Goal: Communication & Community: Answer question/provide support

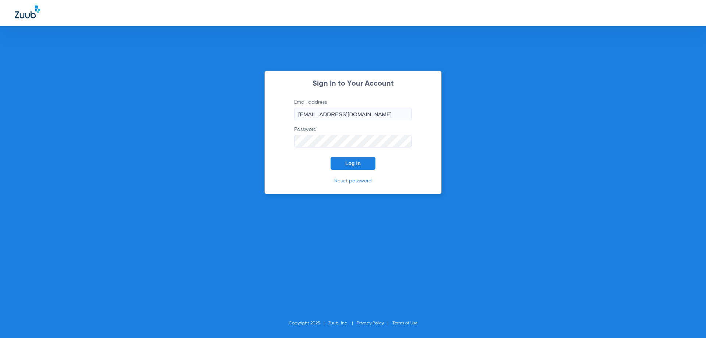
click at [357, 159] on button "Log In" at bounding box center [353, 163] width 45 height 13
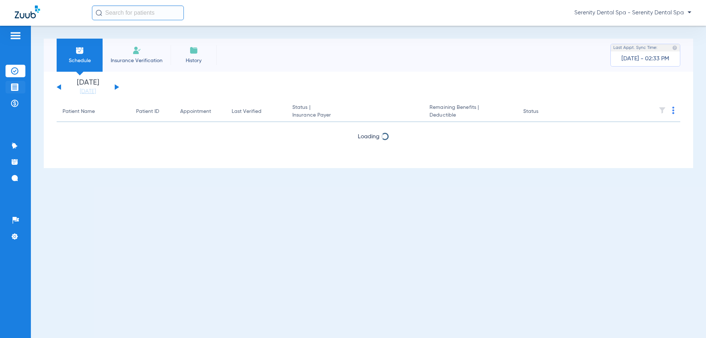
click at [17, 87] on img at bounding box center [14, 86] width 7 height 7
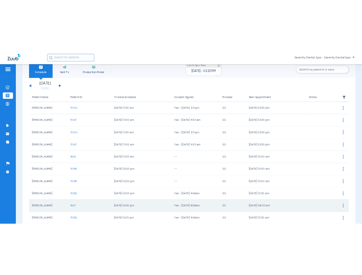
scroll to position [74, 0]
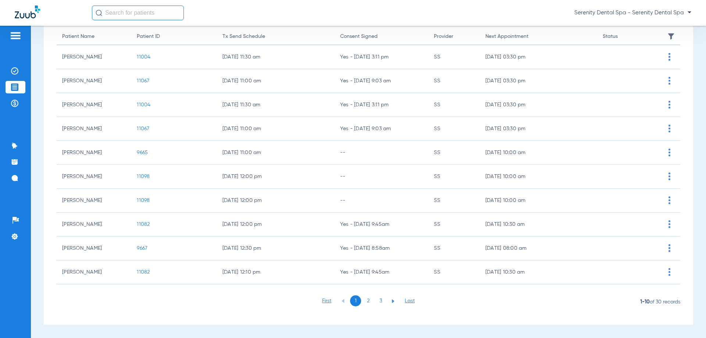
click at [375, 300] on li "3" at bounding box center [380, 300] width 11 height 11
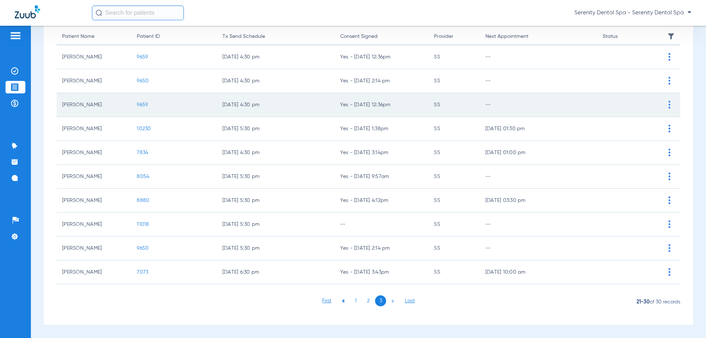
click at [148, 105] on td "9659" at bounding box center [173, 105] width 85 height 24
click at [145, 106] on span "9659" at bounding box center [142, 104] width 11 height 5
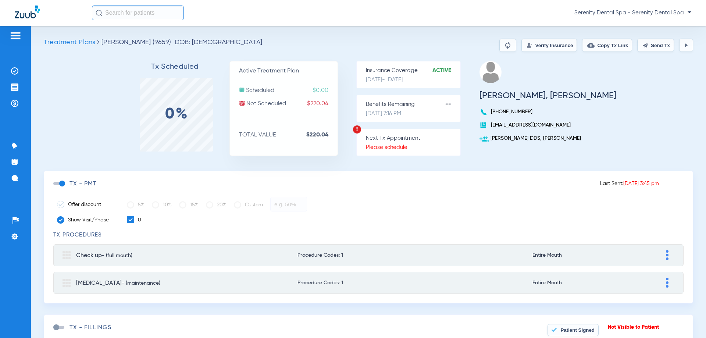
click at [652, 50] on button "Send Tx" at bounding box center [655, 45] width 37 height 13
click at [602, 46] on button "Copy Tx Link" at bounding box center [607, 45] width 50 height 13
click at [11, 173] on li "Messages 4" at bounding box center [16, 178] width 20 height 13
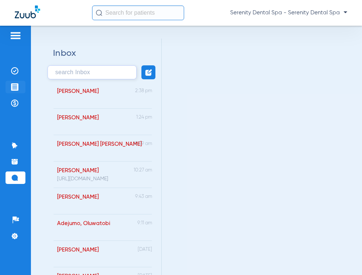
click at [19, 82] on li "Treatment Acceptance" at bounding box center [16, 87] width 20 height 13
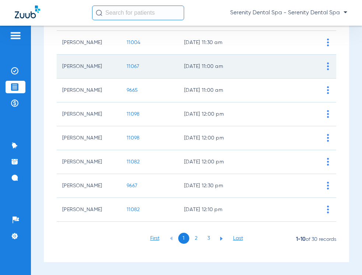
scroll to position [136, 0]
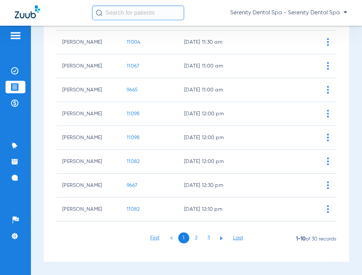
click at [196, 238] on li "2" at bounding box center [196, 238] width 11 height 11
click at [204, 238] on li "3" at bounding box center [208, 238] width 11 height 11
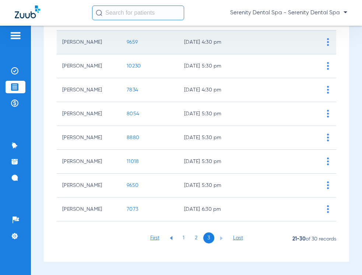
click at [132, 40] on span "9659" at bounding box center [132, 42] width 11 height 5
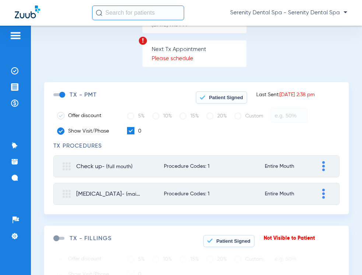
scroll to position [221, 0]
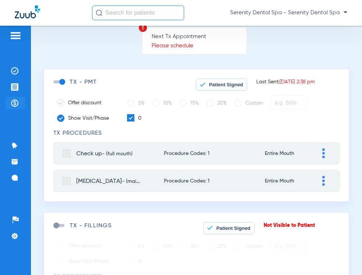
click at [18, 102] on img at bounding box center [14, 103] width 7 height 7
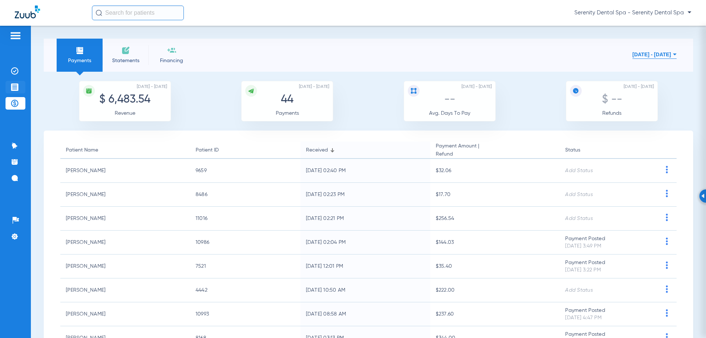
click at [19, 87] on li "Treatment Acceptance" at bounding box center [16, 87] width 20 height 13
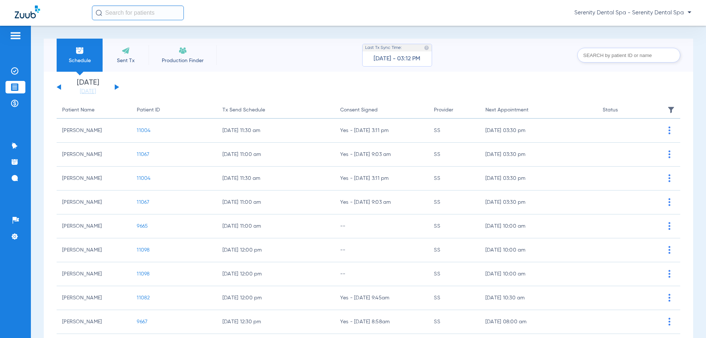
scroll to position [74, 0]
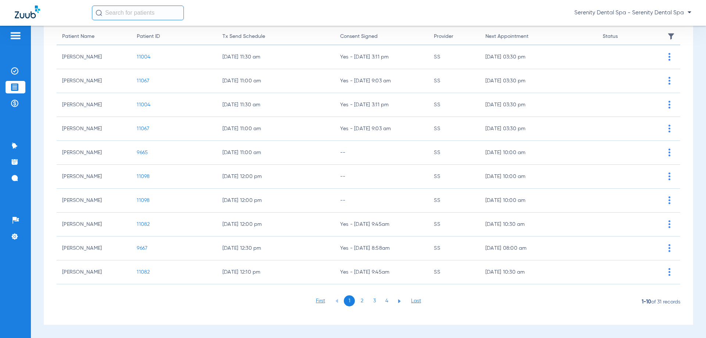
click at [381, 302] on li "4" at bounding box center [386, 300] width 11 height 11
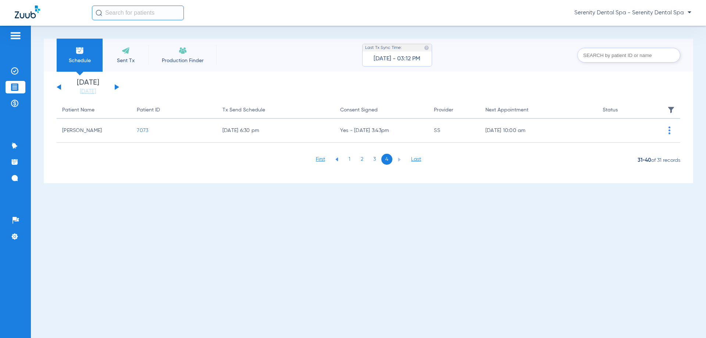
scroll to position [0, 0]
click at [370, 158] on li "3" at bounding box center [374, 159] width 11 height 11
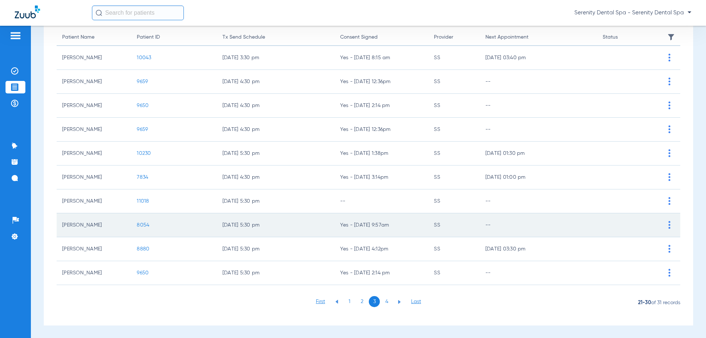
scroll to position [74, 0]
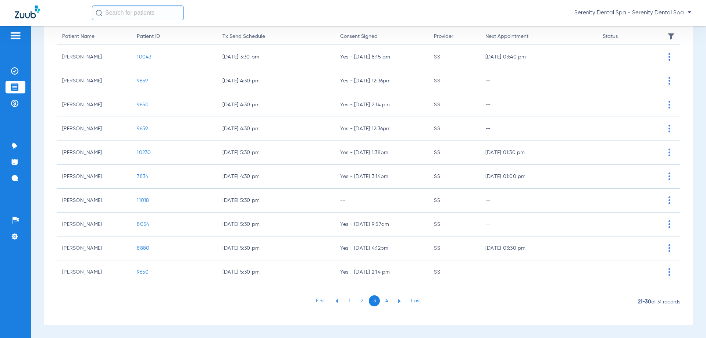
click at [359, 297] on li "2" at bounding box center [361, 300] width 11 height 11
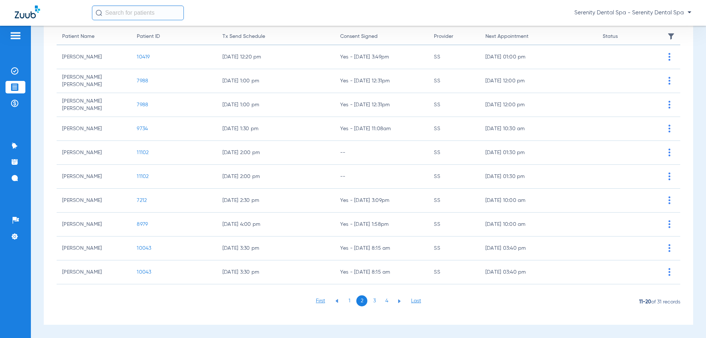
click at [345, 298] on li "1" at bounding box center [349, 300] width 11 height 11
click at [377, 298] on li "3" at bounding box center [374, 300] width 11 height 11
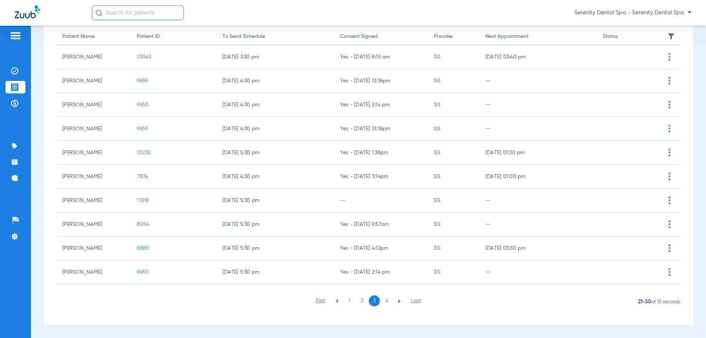
click at [384, 302] on li "4" at bounding box center [386, 300] width 11 height 11
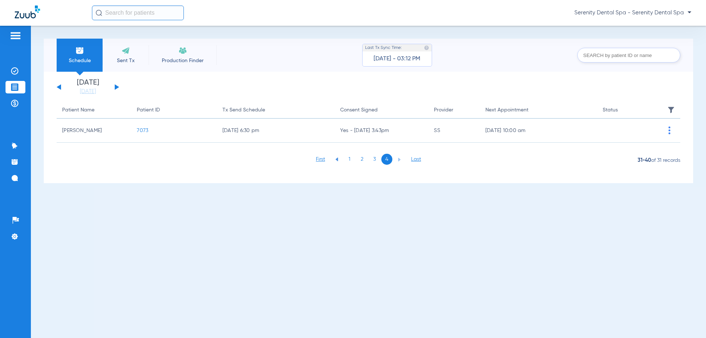
click at [377, 160] on li "3" at bounding box center [374, 159] width 11 height 11
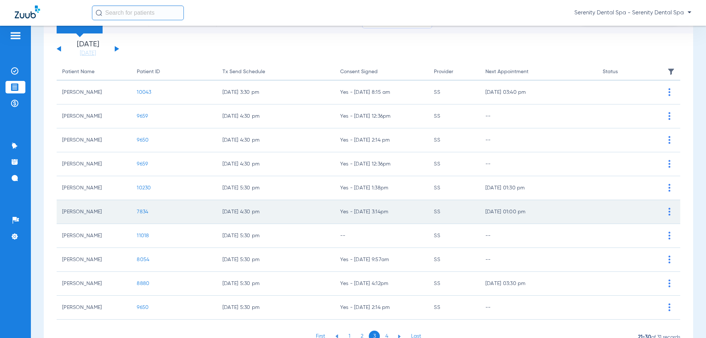
scroll to position [74, 0]
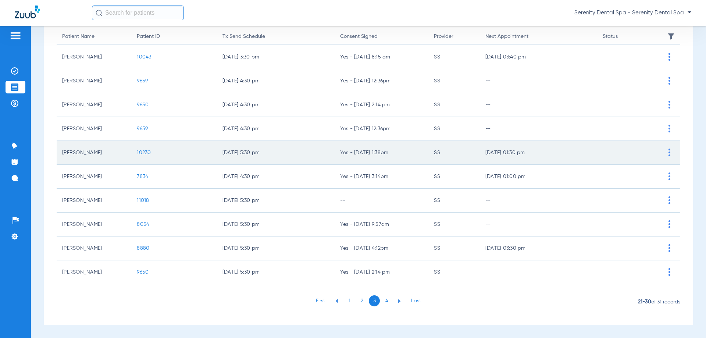
click at [143, 148] on td "10230" at bounding box center [173, 153] width 85 height 24
click at [143, 150] on span "10230" at bounding box center [144, 152] width 14 height 5
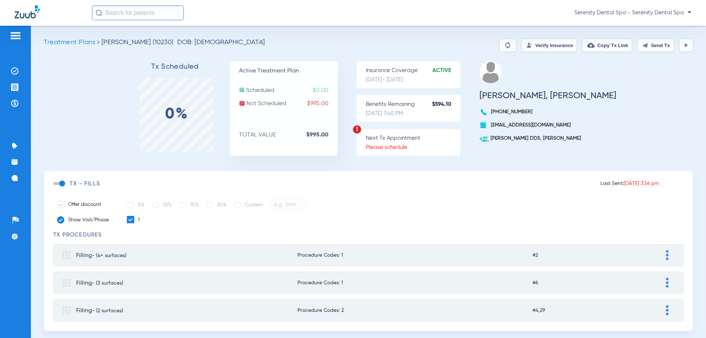
click at [650, 45] on button "Send Tx" at bounding box center [655, 45] width 37 height 13
click at [613, 43] on button "Copy Tx Link" at bounding box center [607, 45] width 50 height 13
click at [17, 178] on img at bounding box center [14, 177] width 7 height 7
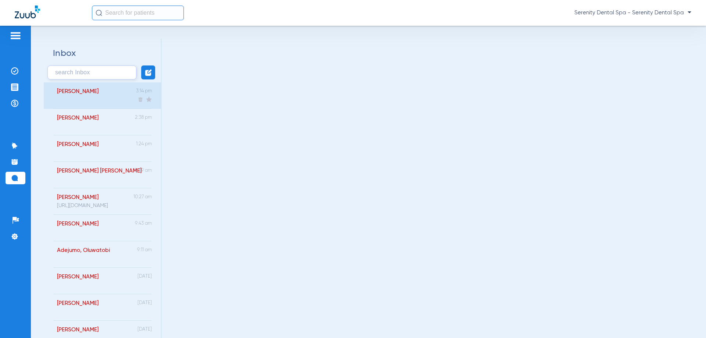
click at [92, 104] on div "Swarup, Ridhi 3:14 pm" at bounding box center [102, 95] width 117 height 26
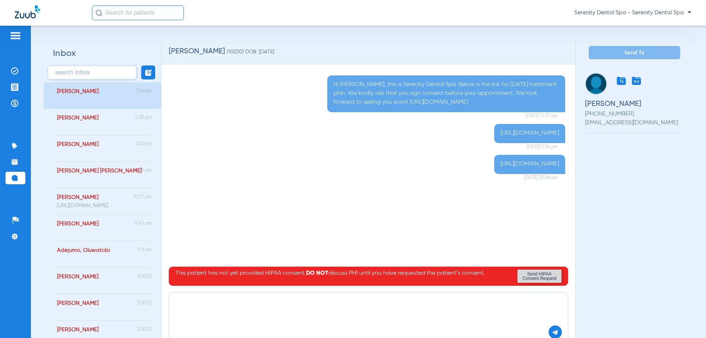
paste textarea "[URL][DOMAIN_NAME]"
type textarea "[URL][DOMAIN_NAME]"
click at [552, 334] on img at bounding box center [555, 332] width 7 height 7
click at [17, 84] on img at bounding box center [14, 86] width 7 height 7
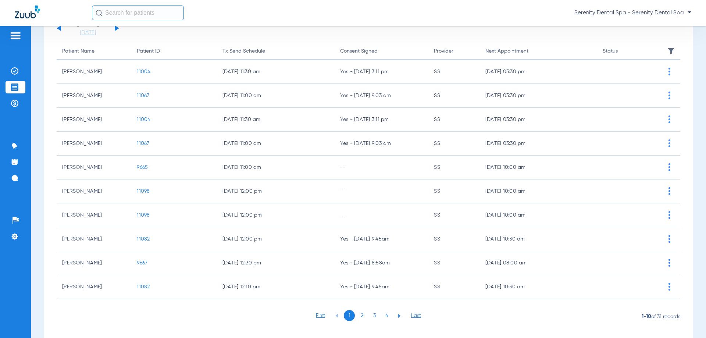
scroll to position [74, 0]
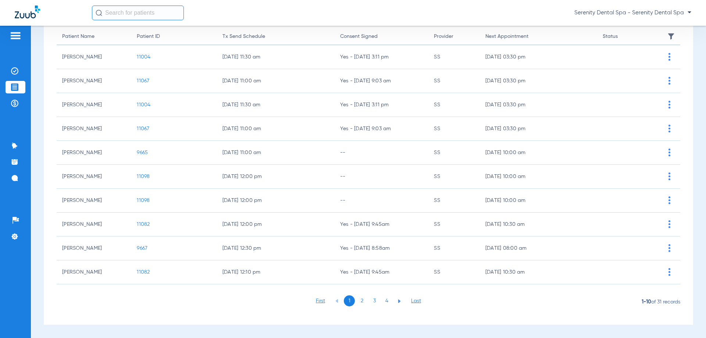
click at [370, 302] on li "3" at bounding box center [374, 300] width 11 height 11
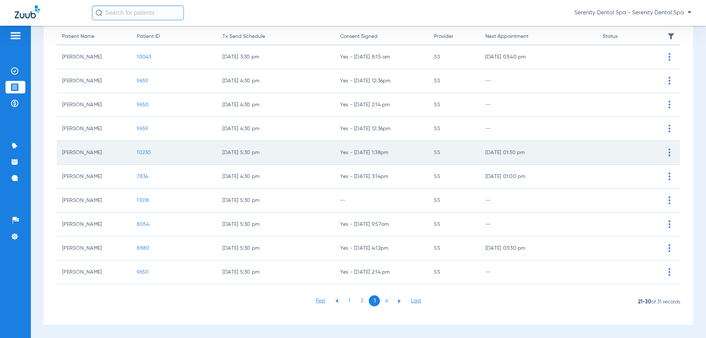
click at [140, 151] on span "10230" at bounding box center [144, 152] width 14 height 5
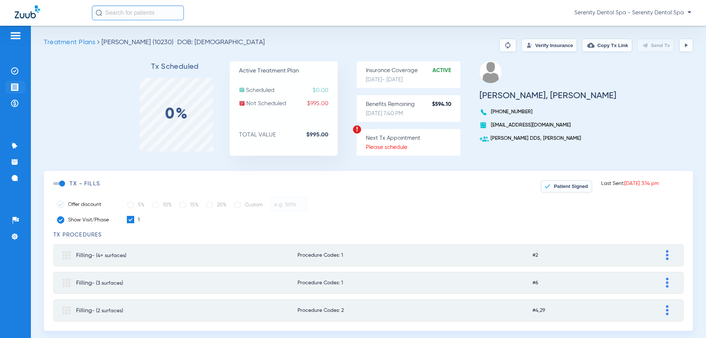
click at [10, 86] on li "Treatment Acceptance" at bounding box center [16, 87] width 20 height 13
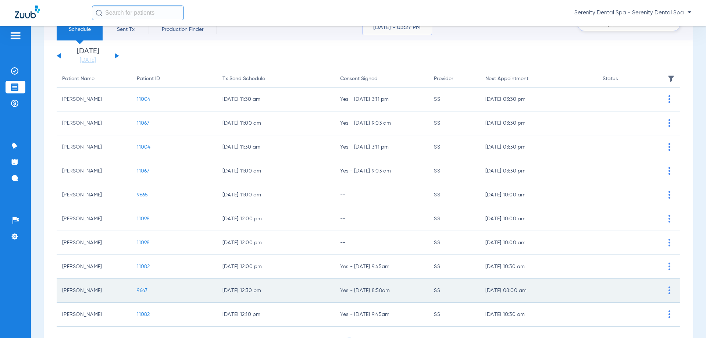
scroll to position [74, 0]
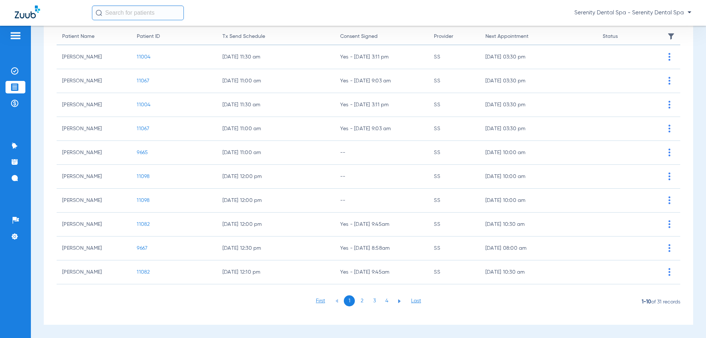
click at [375, 302] on li "3" at bounding box center [374, 300] width 11 height 11
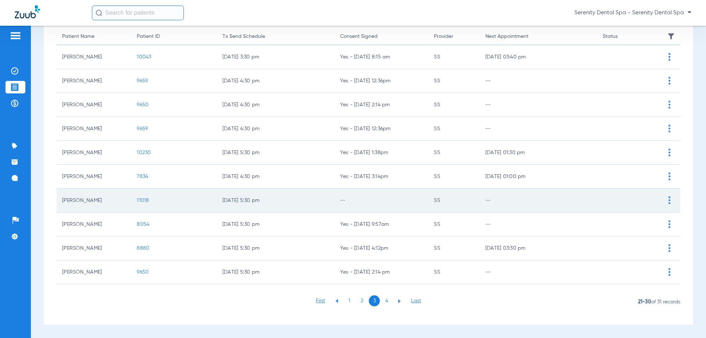
click at [141, 202] on span "11018" at bounding box center [143, 200] width 12 height 5
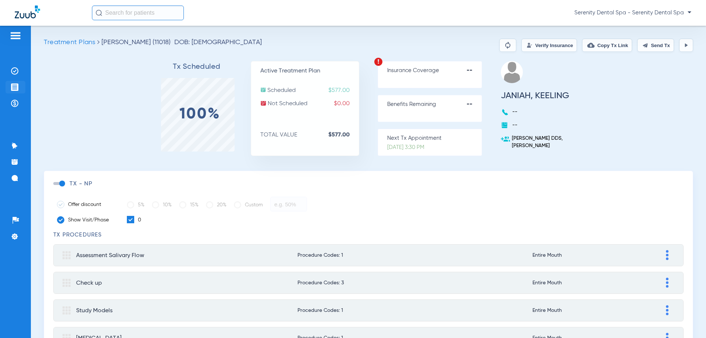
click at [16, 81] on li "Treatment Acceptance" at bounding box center [16, 87] width 20 height 13
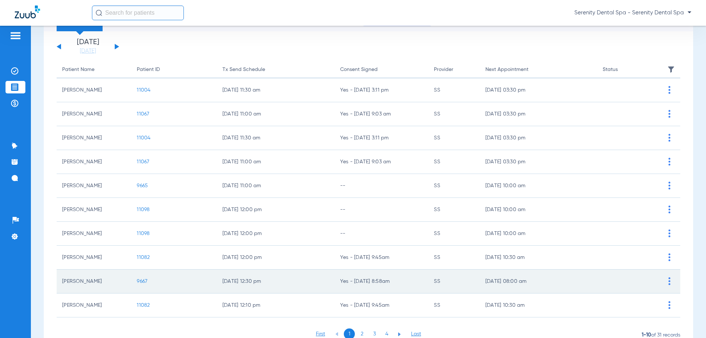
scroll to position [74, 0]
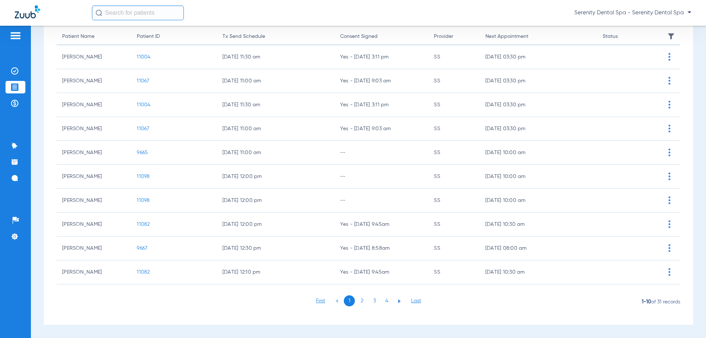
click at [370, 302] on li "3" at bounding box center [374, 300] width 11 height 11
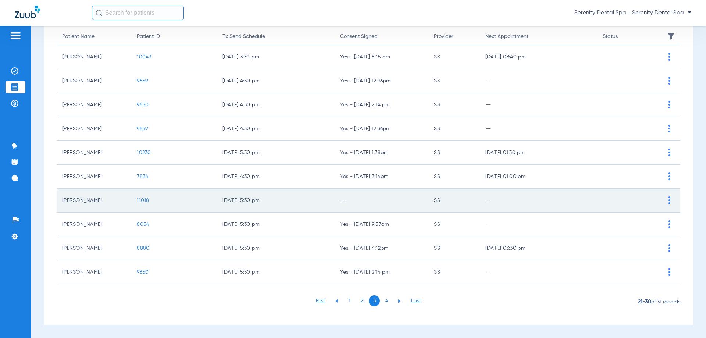
click at [142, 202] on span "11018" at bounding box center [143, 200] width 12 height 5
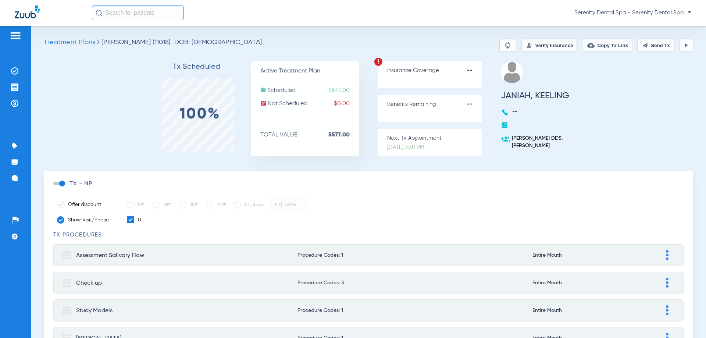
click at [12, 80] on ul "Insurance Verification Treatment Acceptance Payments & A/R" at bounding box center [16, 91] width 20 height 52
click at [20, 91] on li "Treatment Acceptance" at bounding box center [16, 87] width 20 height 13
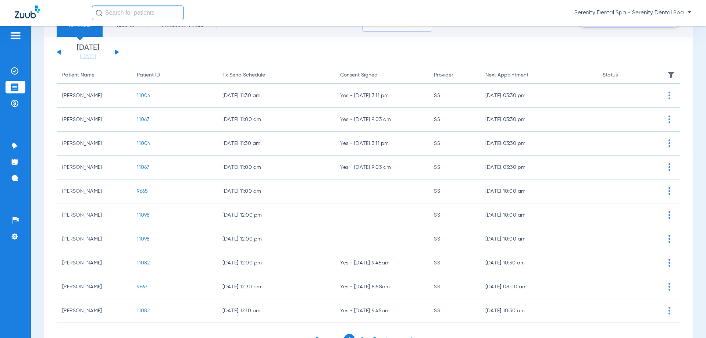
scroll to position [74, 0]
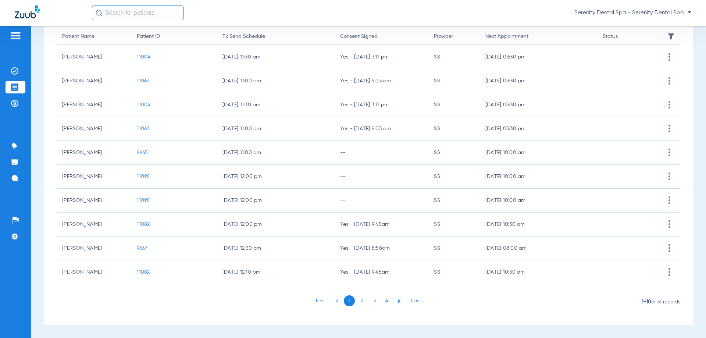
click at [372, 300] on li "3" at bounding box center [374, 300] width 11 height 11
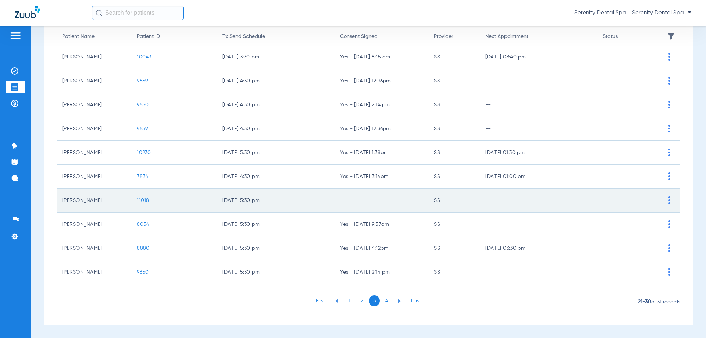
click at [143, 202] on span "11018" at bounding box center [143, 200] width 12 height 5
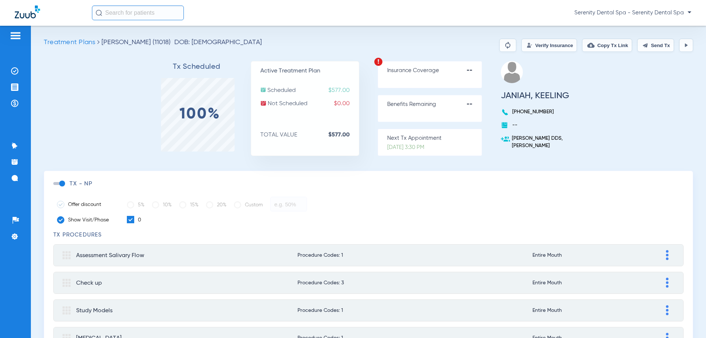
click at [650, 49] on button "Send Tx" at bounding box center [655, 45] width 37 height 13
click at [609, 42] on button "Copy Tx Link" at bounding box center [607, 45] width 50 height 13
click at [12, 176] on img at bounding box center [14, 177] width 7 height 7
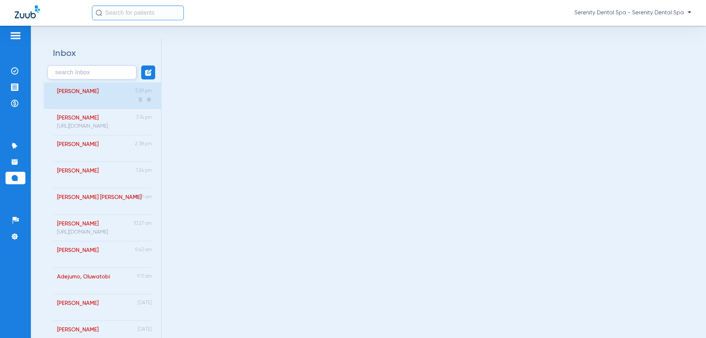
click at [96, 90] on div "[PERSON_NAME]" at bounding box center [78, 91] width 42 height 7
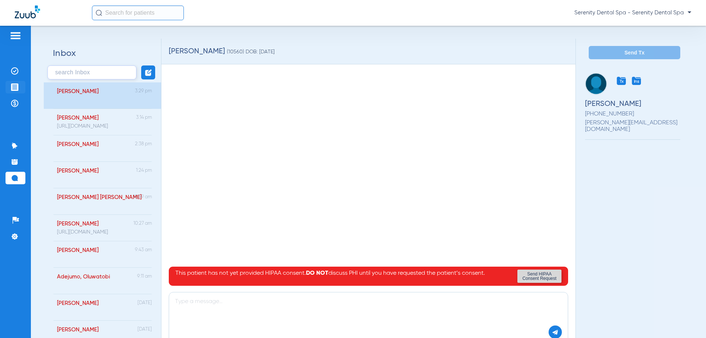
click at [13, 83] on img at bounding box center [14, 86] width 7 height 7
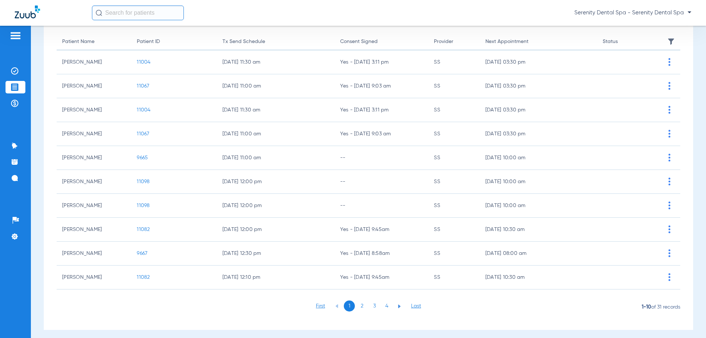
scroll to position [74, 0]
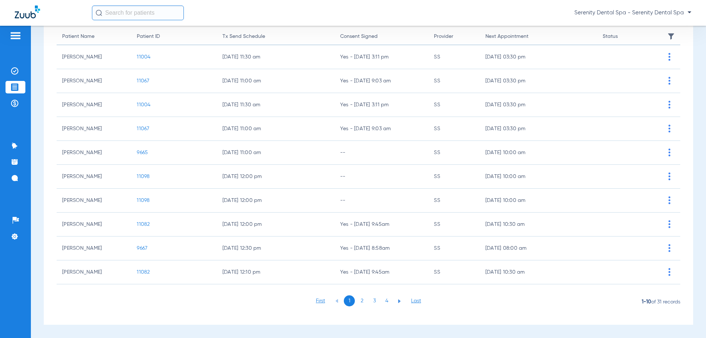
click at [372, 300] on li "3" at bounding box center [374, 300] width 11 height 11
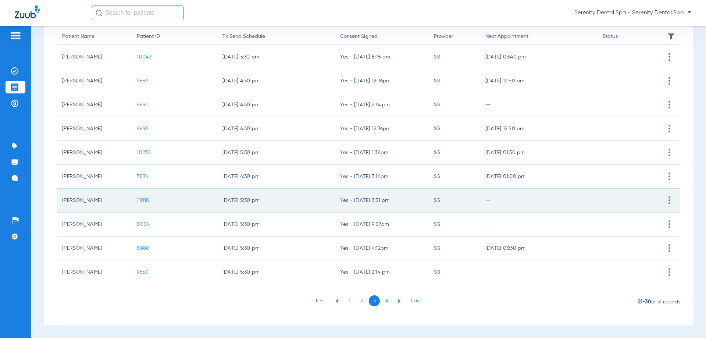
click at [143, 203] on span "11018" at bounding box center [143, 200] width 12 height 5
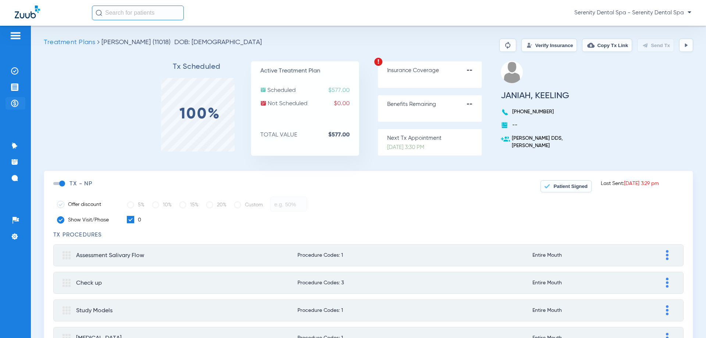
click at [15, 102] on img at bounding box center [14, 103] width 7 height 7
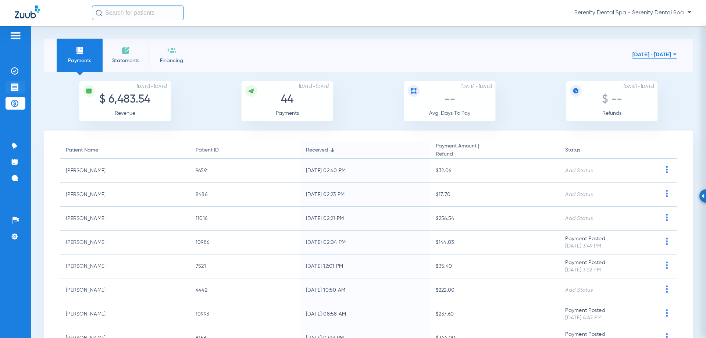
click at [17, 86] on img at bounding box center [14, 86] width 7 height 7
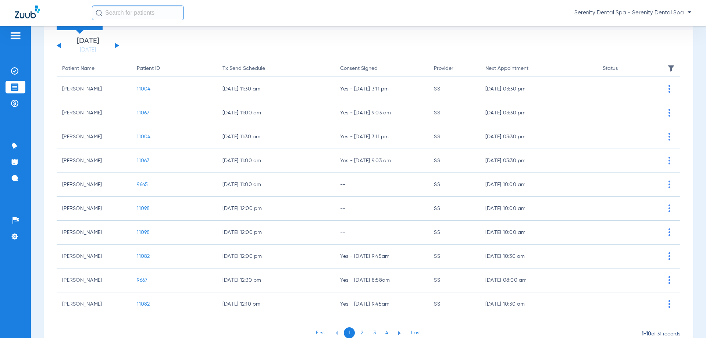
scroll to position [74, 0]
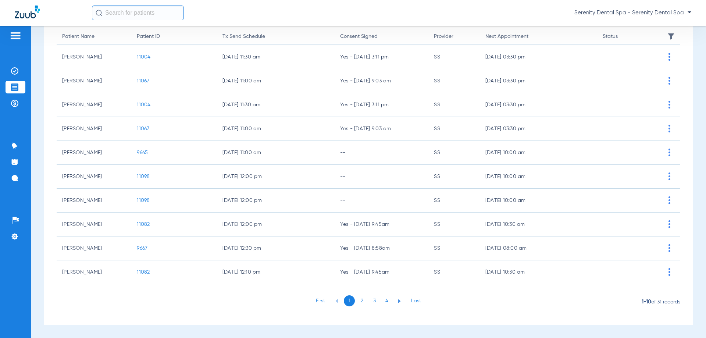
click at [371, 300] on li "3" at bounding box center [374, 300] width 11 height 11
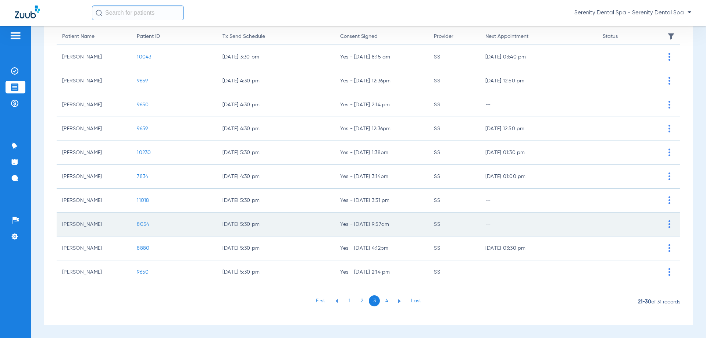
click at [145, 226] on span "8054" at bounding box center [143, 224] width 13 height 5
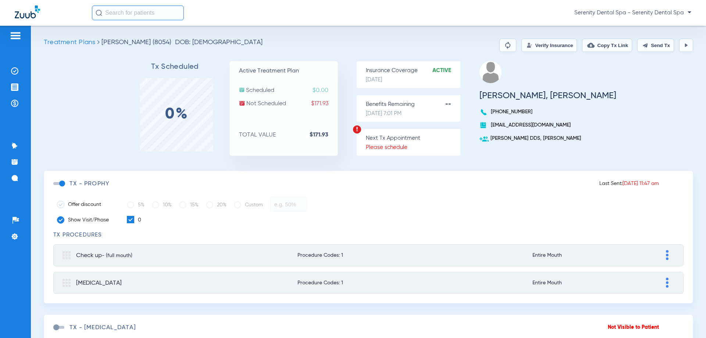
click at [653, 51] on button "Send Tx" at bounding box center [655, 45] width 37 height 13
click at [617, 47] on button "Copy Tx Link" at bounding box center [607, 45] width 50 height 13
click at [38, 196] on div "Patients Insurance Verification Treatment Acceptance Payments & A/R Communicati…" at bounding box center [353, 195] width 706 height 338
click at [19, 182] on li "Messages 4" at bounding box center [16, 178] width 20 height 13
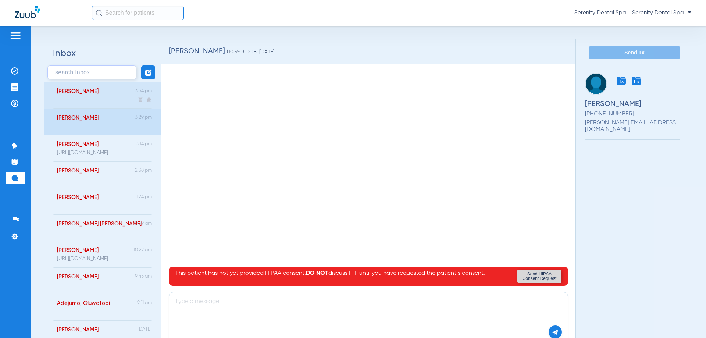
click at [97, 90] on div "[PERSON_NAME]" at bounding box center [78, 91] width 42 height 7
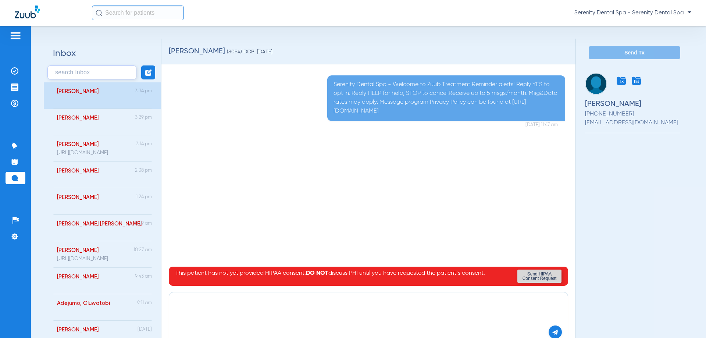
paste textarea "[URL][DOMAIN_NAME]"
type textarea "[URL][DOMAIN_NAME]"
click at [552, 330] on img at bounding box center [555, 332] width 7 height 7
drag, startPoint x: 7, startPoint y: 86, endPoint x: 25, endPoint y: 99, distance: 22.1
click at [7, 85] on li "Treatment Acceptance" at bounding box center [16, 87] width 20 height 13
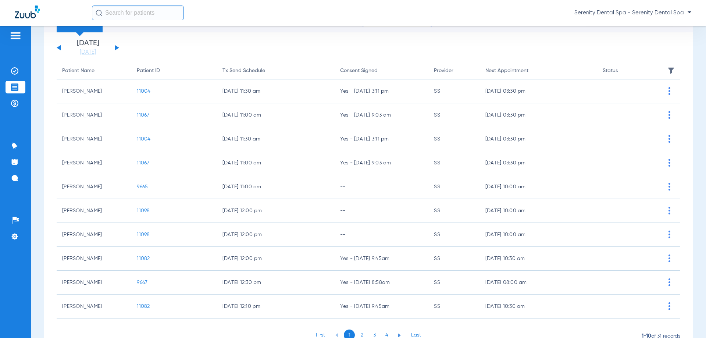
scroll to position [74, 0]
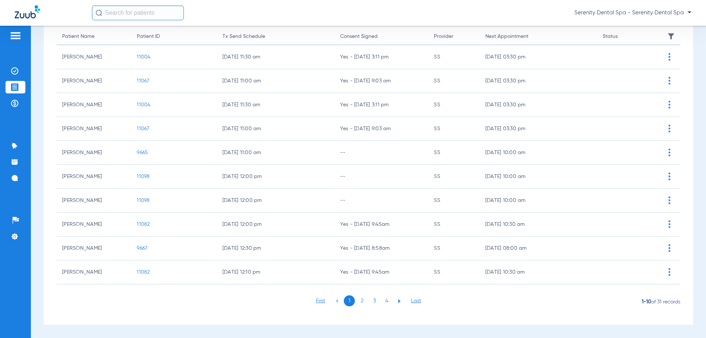
click at [373, 300] on li "3" at bounding box center [374, 300] width 11 height 11
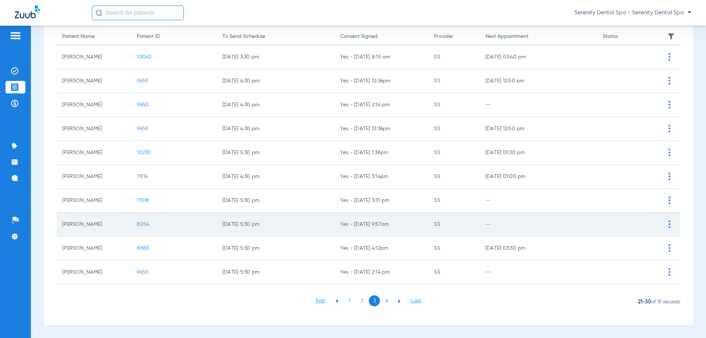
click at [146, 224] on span "8054" at bounding box center [143, 224] width 13 height 5
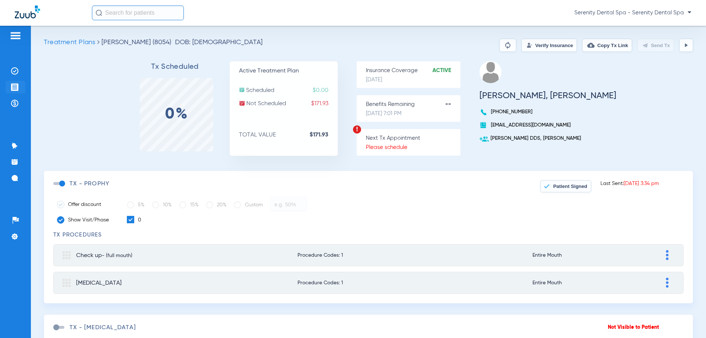
click at [17, 83] on img at bounding box center [14, 86] width 7 height 7
